Goal: Transaction & Acquisition: Download file/media

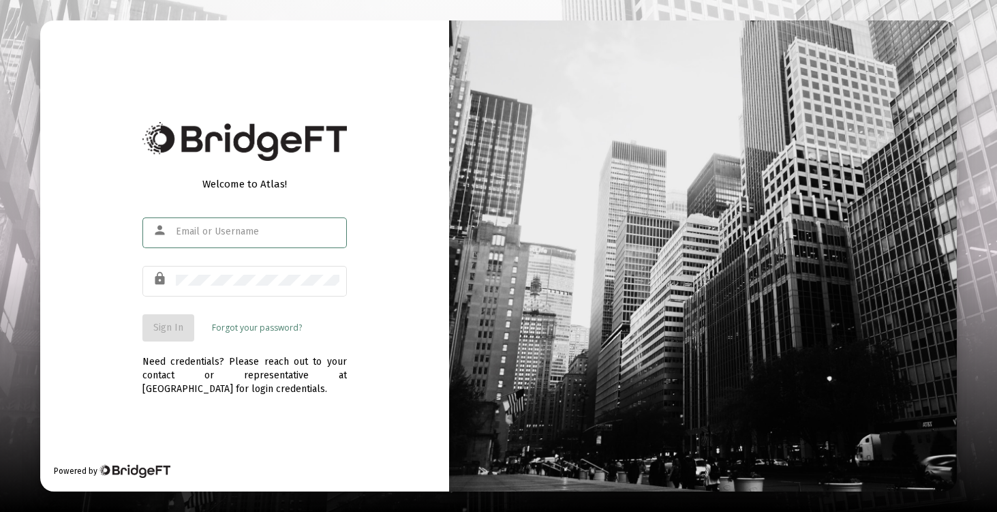
type input "[EMAIL_ADDRESS][DOMAIN_NAME]"
click at [168, 328] on span "Sign In" at bounding box center [168, 328] width 30 height 12
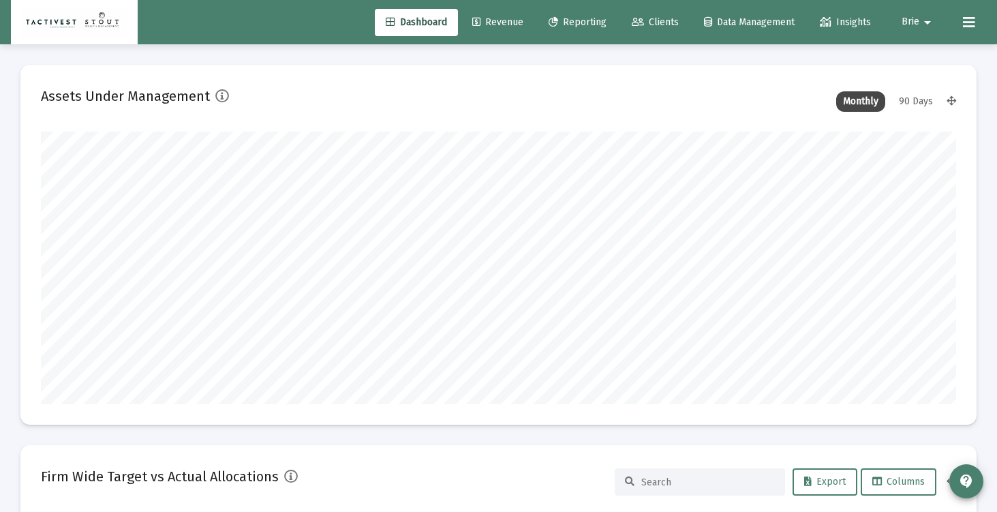
scroll to position [273, 493]
click at [652, 28] on link "Clients" at bounding box center [655, 22] width 69 height 27
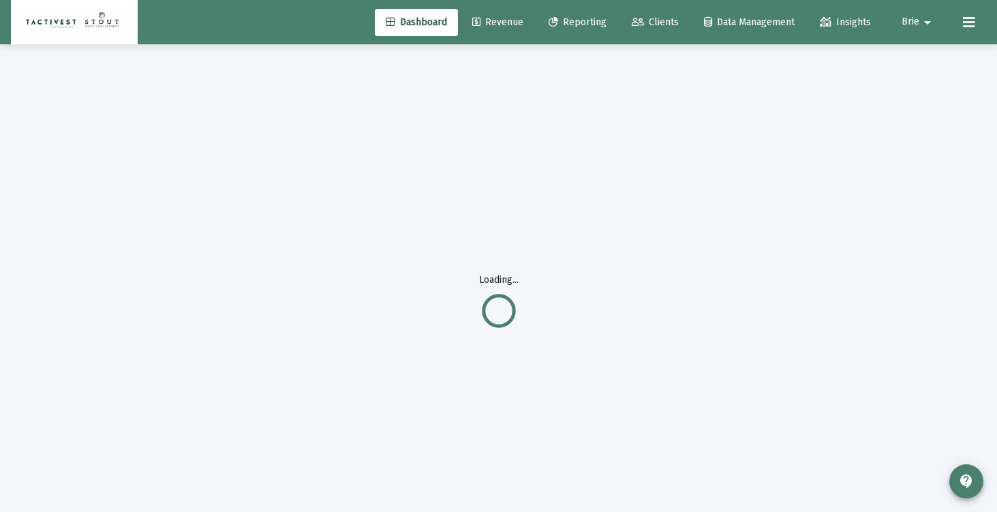
click at [556, 30] on link "Reporting" at bounding box center [578, 22] width 80 height 27
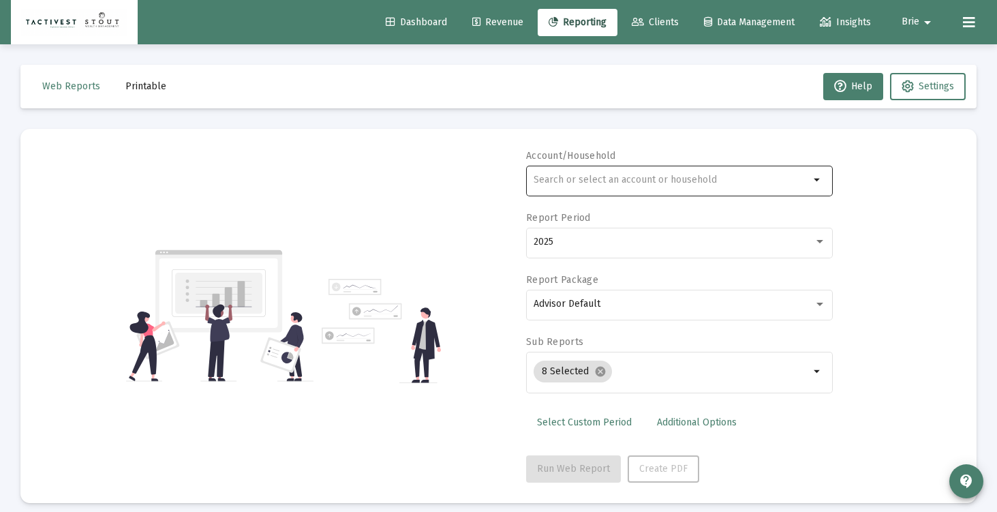
click at [635, 184] on input "text" at bounding box center [672, 180] width 276 height 11
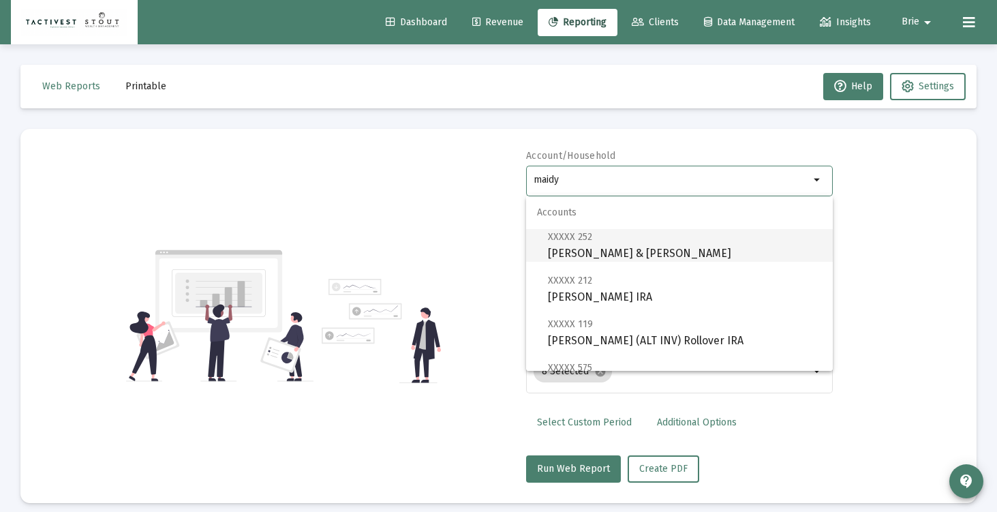
click at [668, 250] on span "XXXXX 252 [PERSON_NAME] & [PERSON_NAME]" at bounding box center [685, 244] width 274 height 33
type input "[PERSON_NAME] & [PERSON_NAME]"
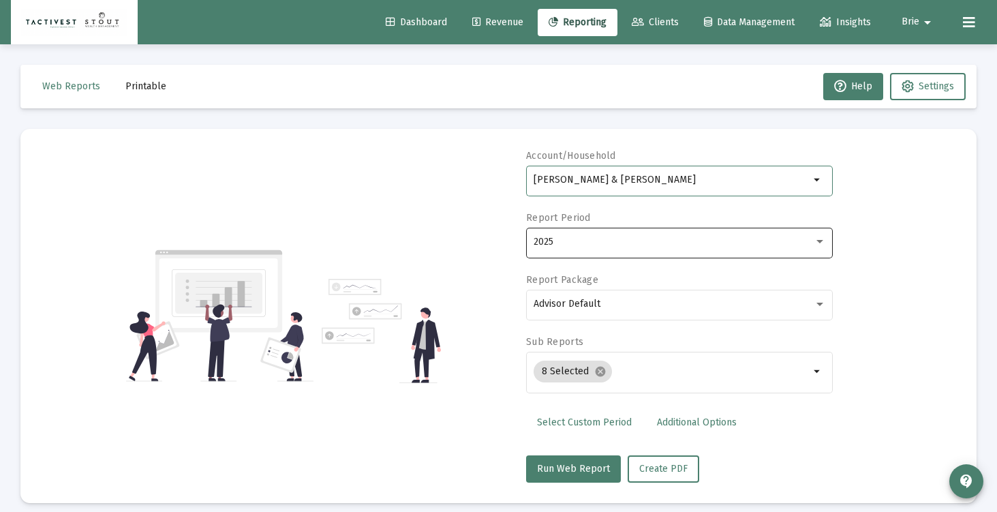
click at [622, 242] on div "2025" at bounding box center [674, 242] width 280 height 11
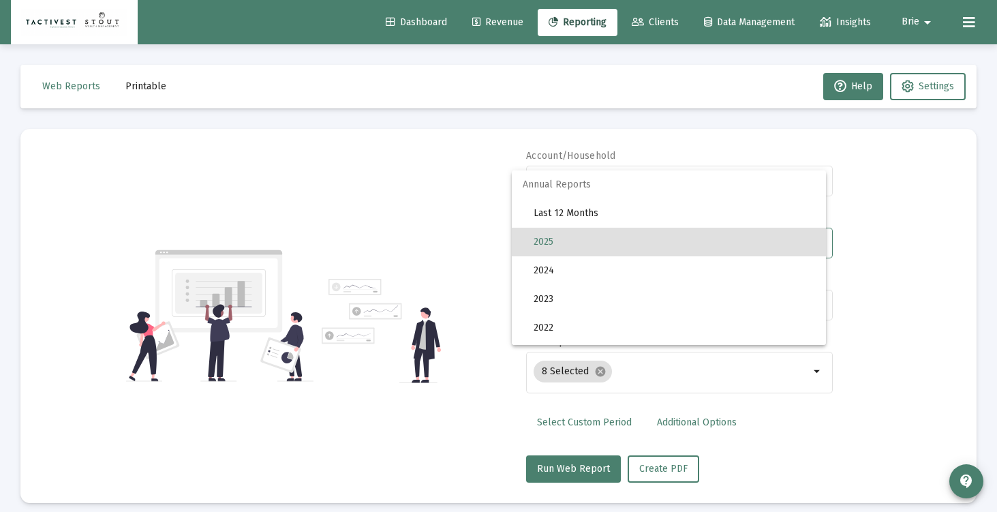
click at [622, 242] on span "2025" at bounding box center [675, 242] width 282 height 29
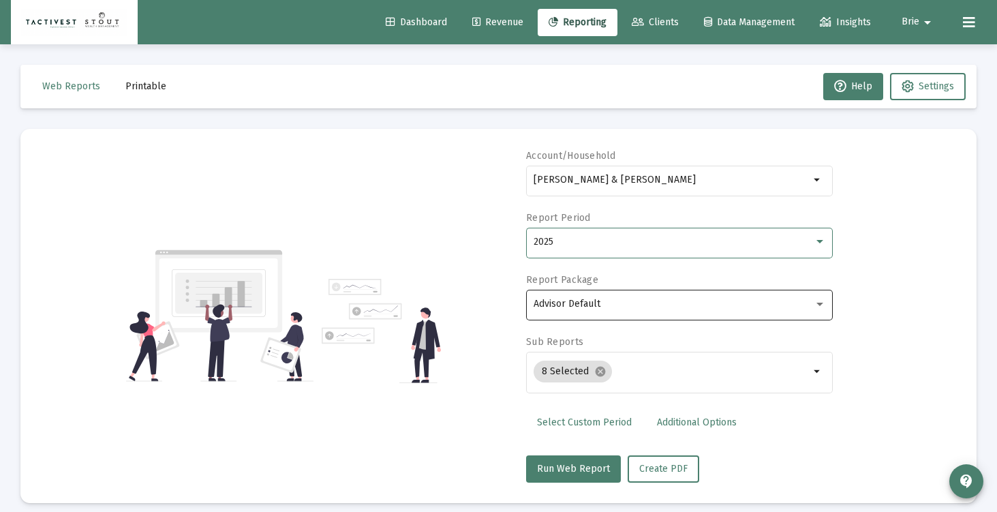
click at [658, 297] on div "Advisor Default" at bounding box center [680, 303] width 292 height 33
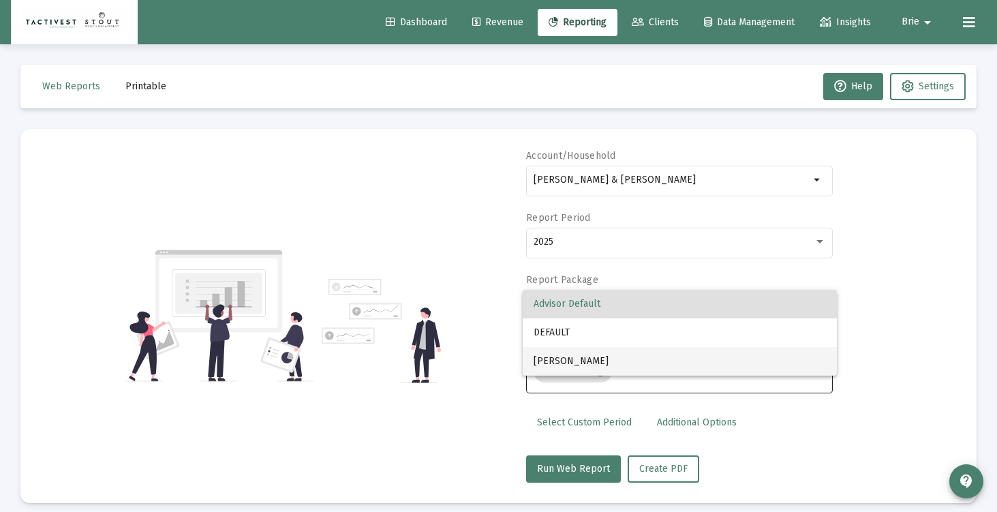
click at [653, 357] on span "[PERSON_NAME]" at bounding box center [680, 361] width 292 height 29
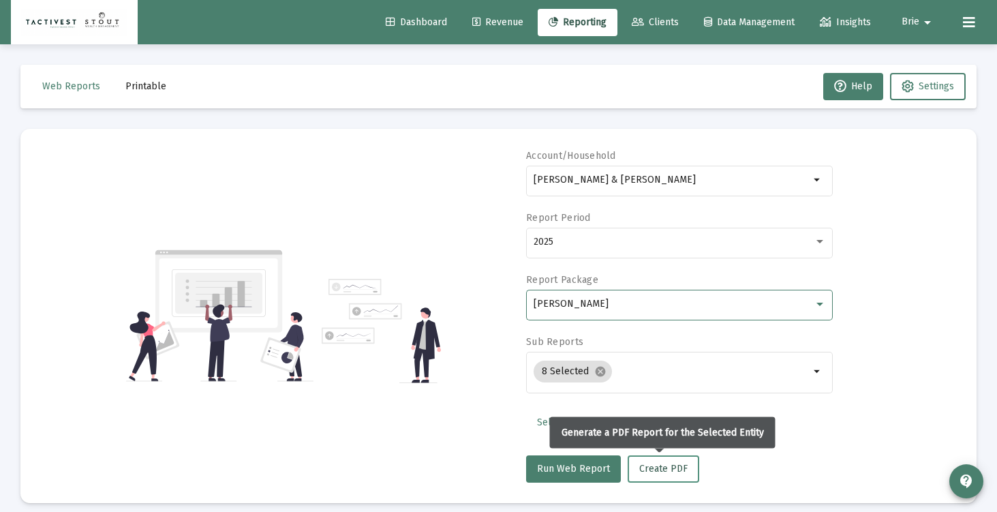
click at [649, 464] on span "Create PDF" at bounding box center [664, 469] width 48 height 12
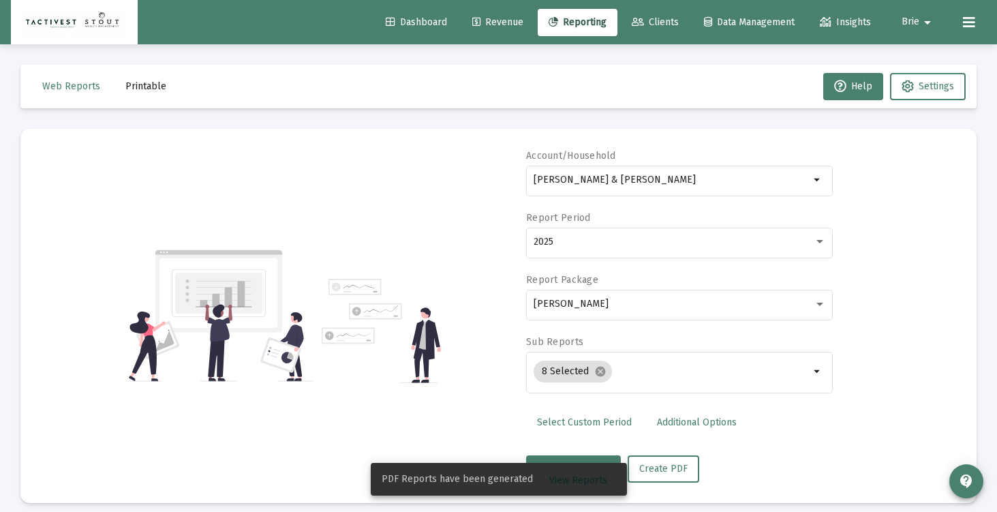
click at [132, 86] on span "Printable" at bounding box center [145, 86] width 41 height 12
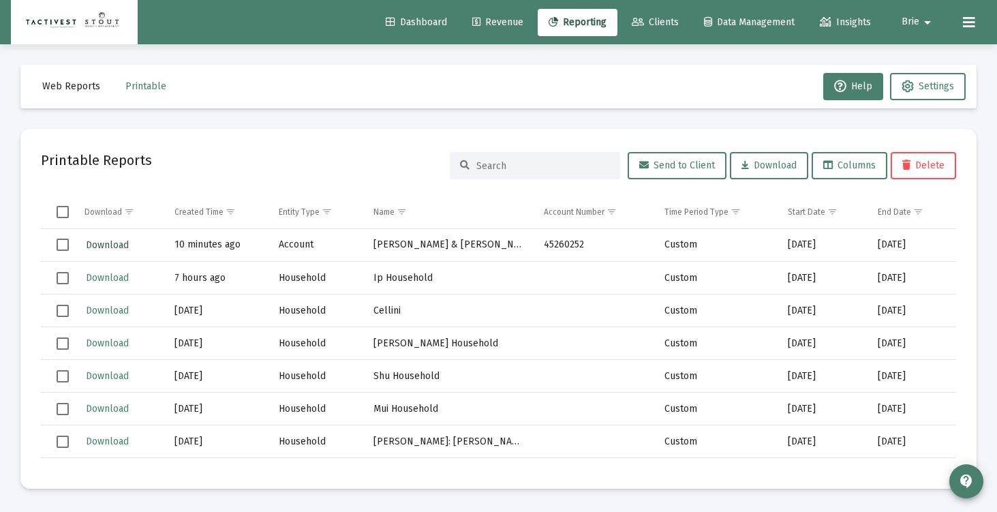
click at [113, 244] on span "Download" at bounding box center [107, 245] width 43 height 12
